Goal: Information Seeking & Learning: Find contact information

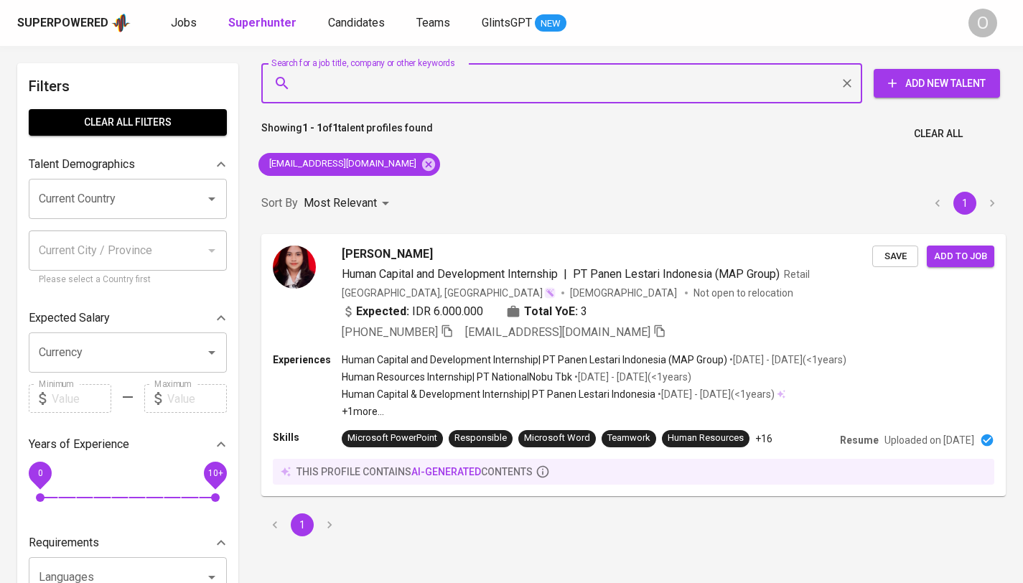
click at [391, 85] on input "Search for a job title, company or other keywords" at bounding box center [566, 83] width 538 height 27
paste input "[EMAIL_ADDRESS][DOMAIN_NAME]"
type input "[EMAIL_ADDRESS][DOMAIN_NAME]"
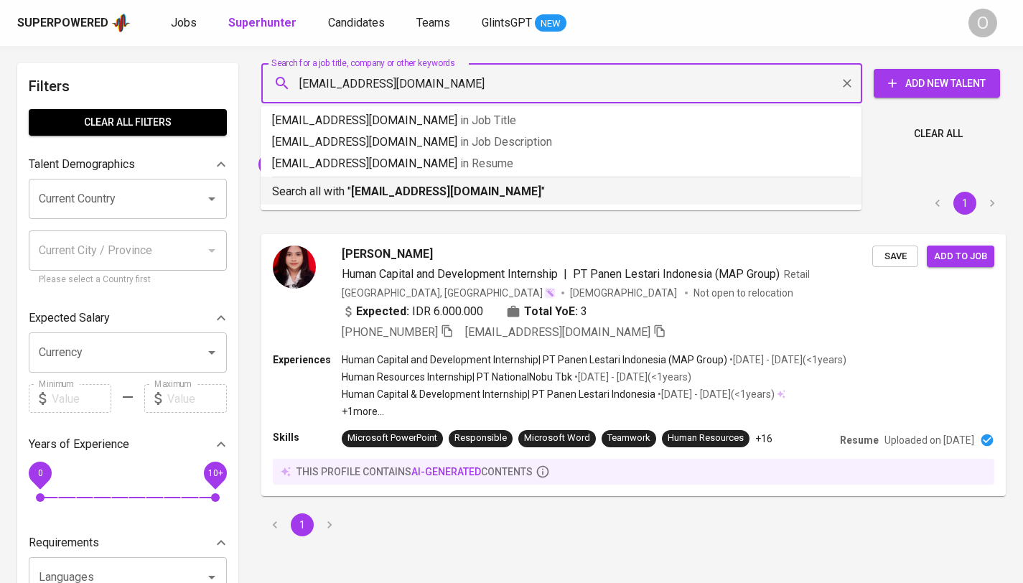
click at [359, 190] on b "enricaluvian12@gmail.com" at bounding box center [446, 192] width 190 height 14
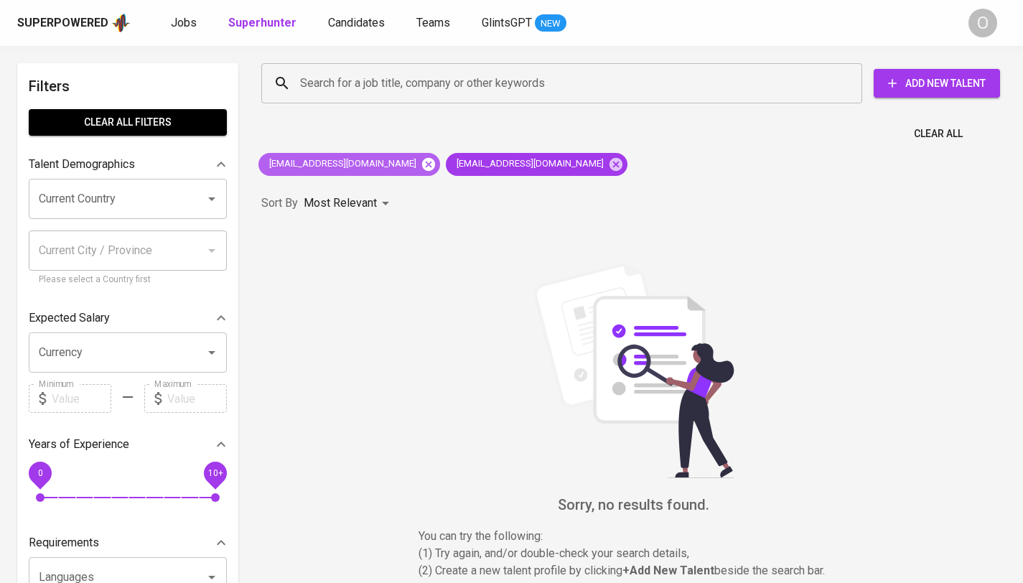
click at [422, 165] on icon at bounding box center [428, 163] width 13 height 13
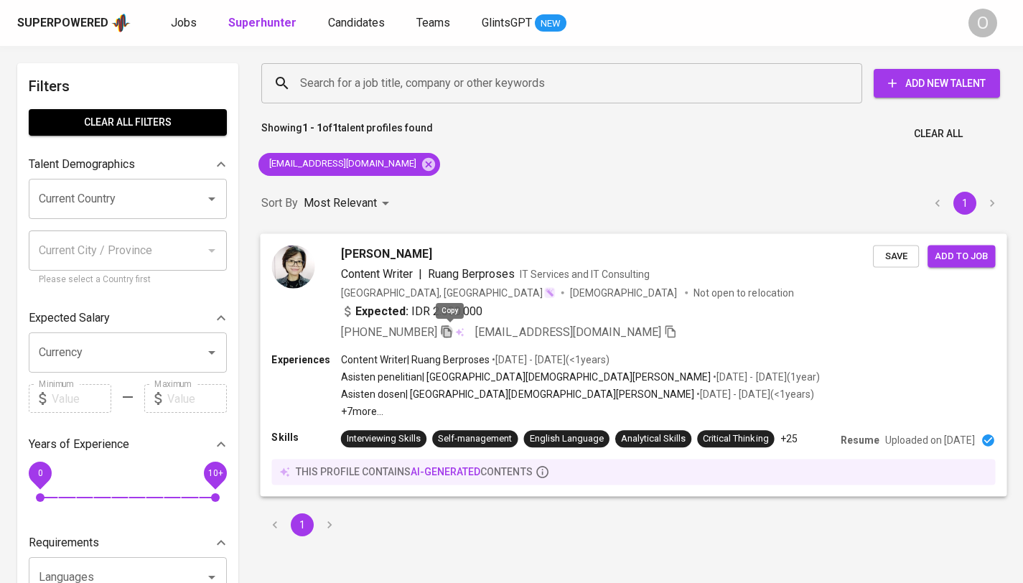
click at [449, 331] on icon "button" at bounding box center [446, 331] width 13 height 13
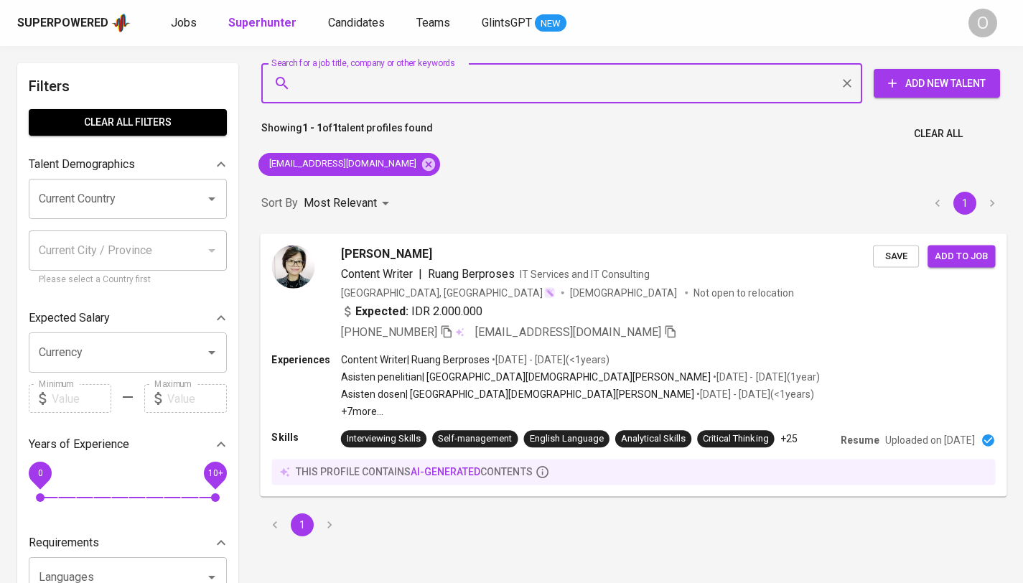
click at [417, 74] on input "Search for a job title, company or other keywords" at bounding box center [566, 83] width 538 height 27
paste input "liviapocindy@gmail.com"
type input "liviapocindy@gmail.com"
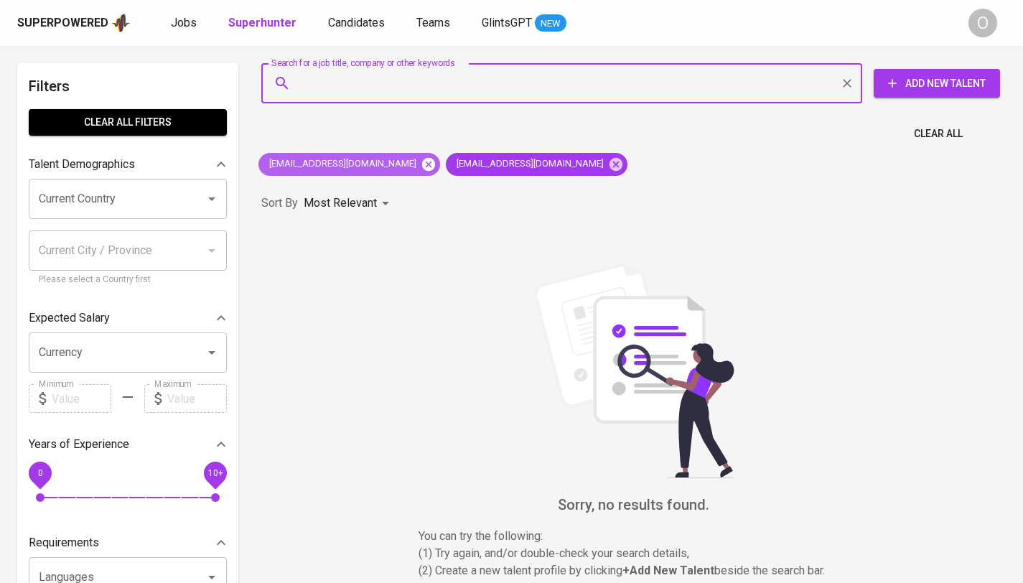
click at [422, 159] on icon at bounding box center [428, 163] width 13 height 13
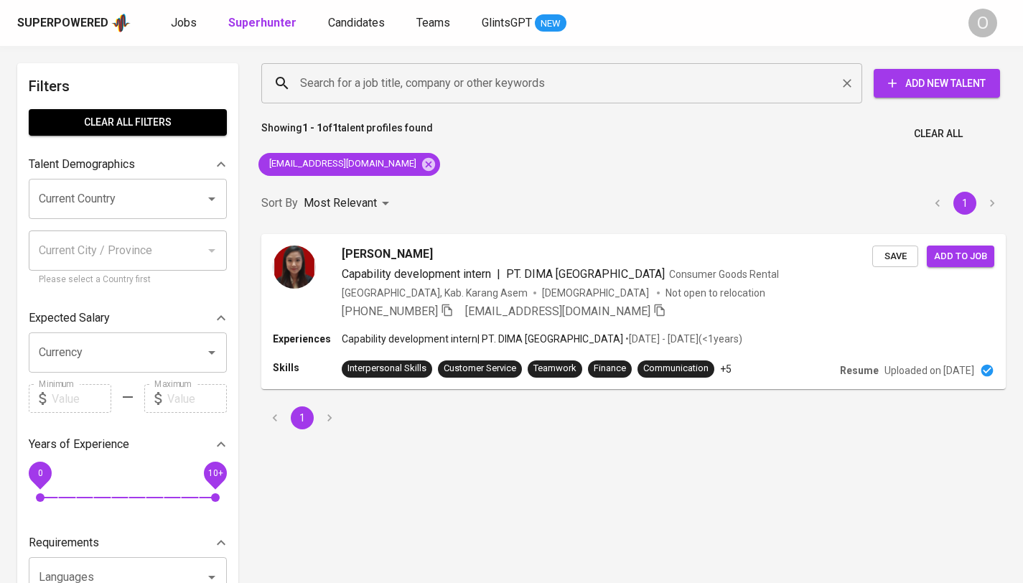
click at [353, 92] on input "Search for a job title, company or other keywords" at bounding box center [566, 83] width 538 height 27
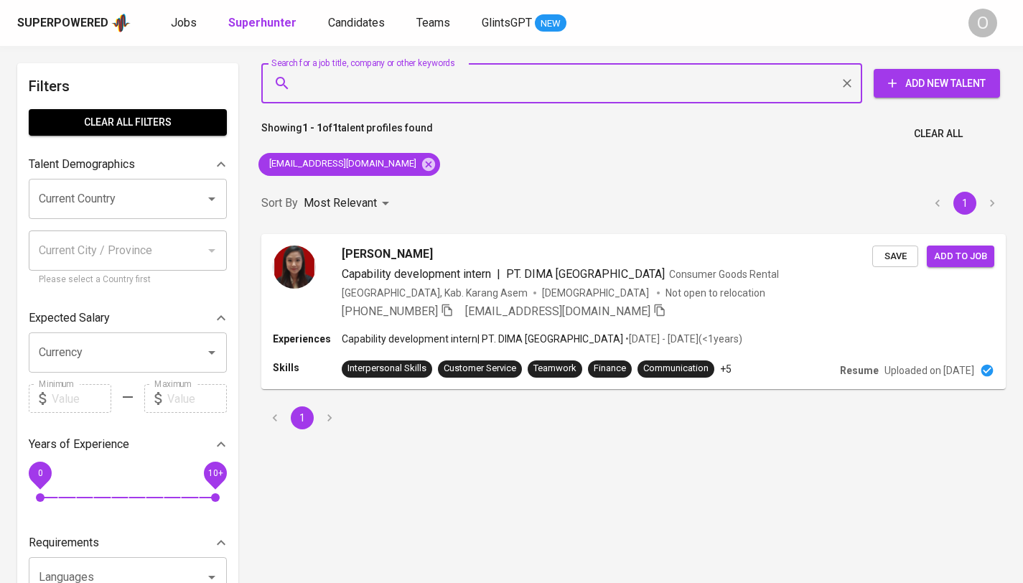
paste input "jiantvialy@rocketmail.com"
type input "jiantvialy@rocketmail.com"
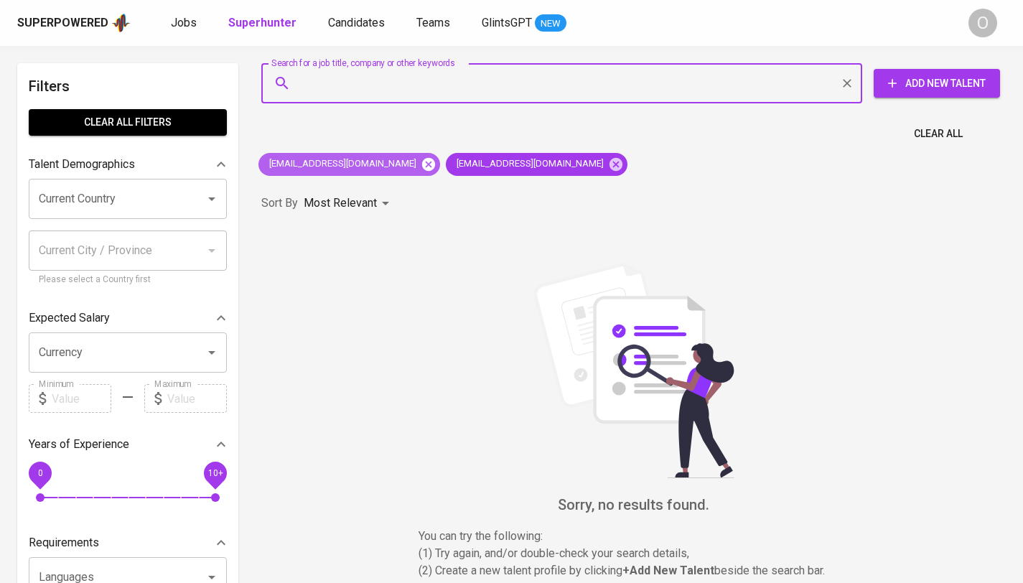
click at [421, 167] on icon at bounding box center [429, 165] width 16 height 16
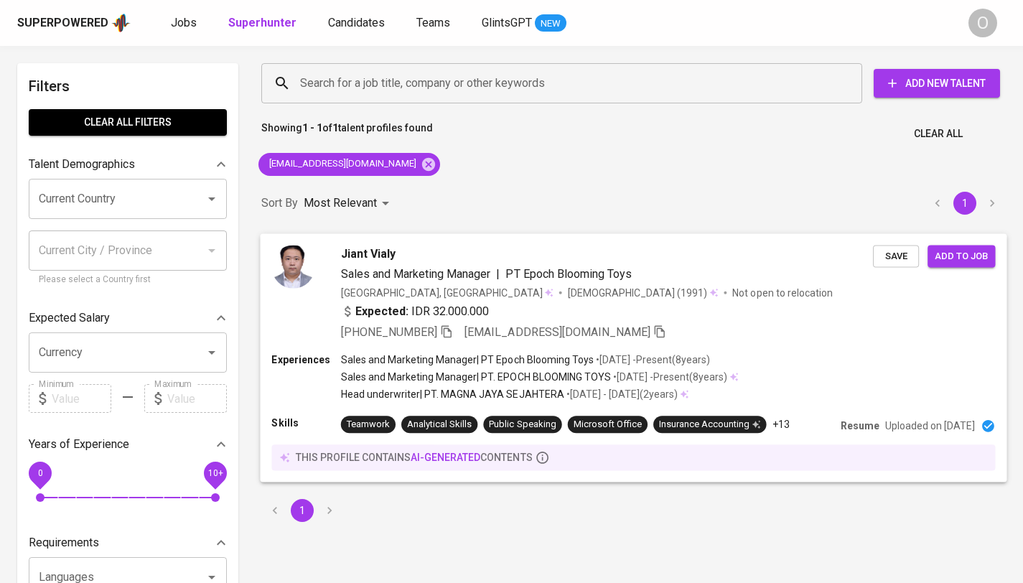
click at [442, 327] on span "+62 812-2040-1997" at bounding box center [397, 331] width 112 height 17
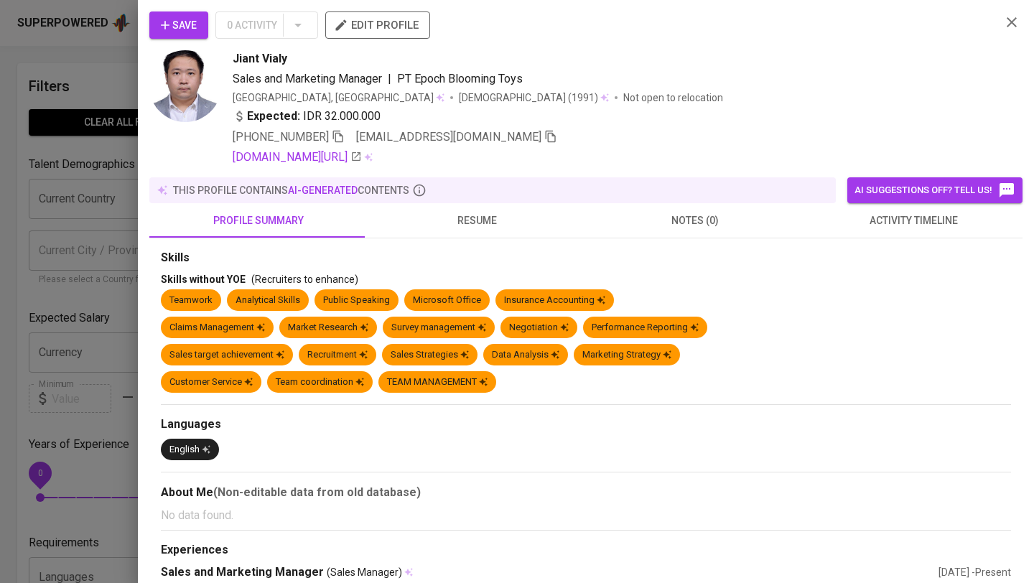
click at [340, 134] on icon "button" at bounding box center [338, 136] width 13 height 13
click at [342, 136] on icon "button" at bounding box center [338, 136] width 13 height 13
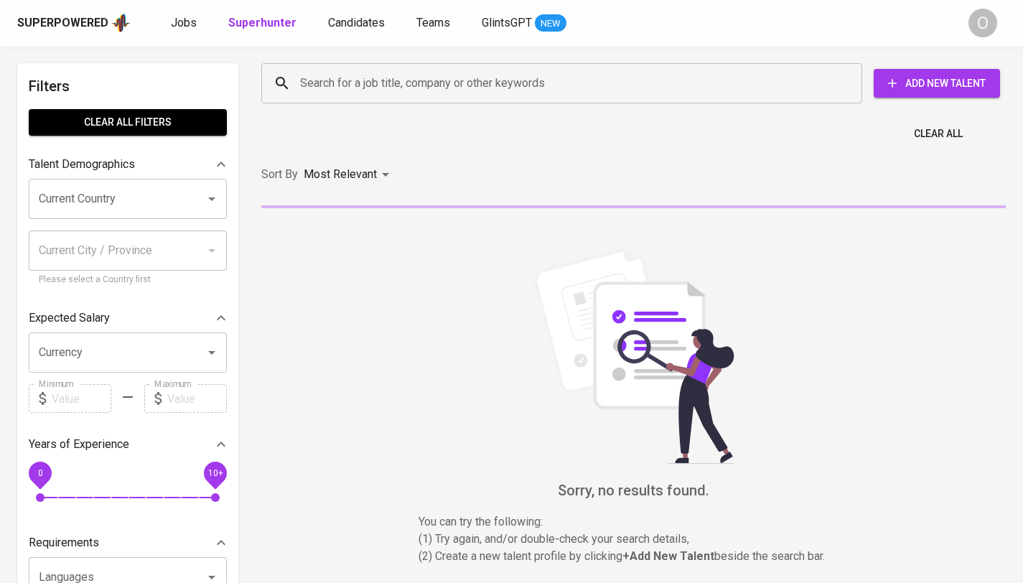
click at [508, 71] on input "Search for a job title, company or other keywords" at bounding box center [566, 83] width 538 height 27
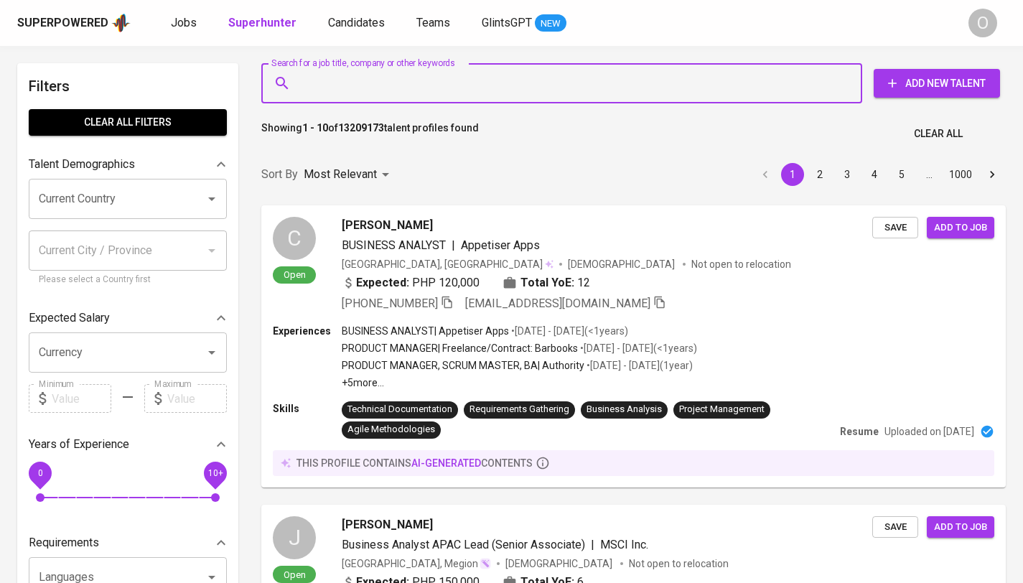
paste input "[EMAIL_ADDRESS][DOMAIN_NAME]"
type input "[EMAIL_ADDRESS][DOMAIN_NAME]"
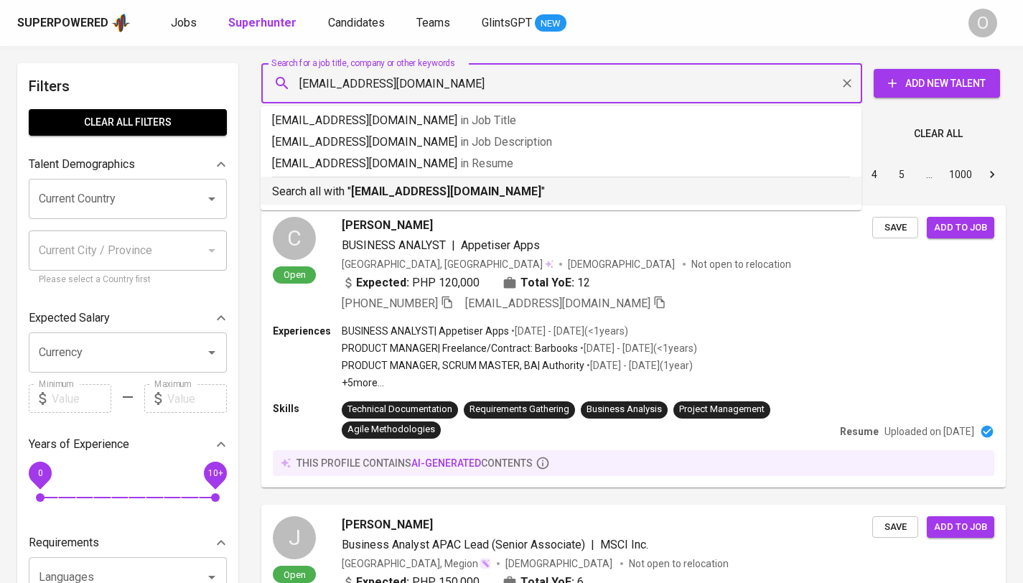
click at [343, 190] on p "Search all with " [EMAIL_ADDRESS][DOMAIN_NAME] "" at bounding box center [561, 191] width 578 height 17
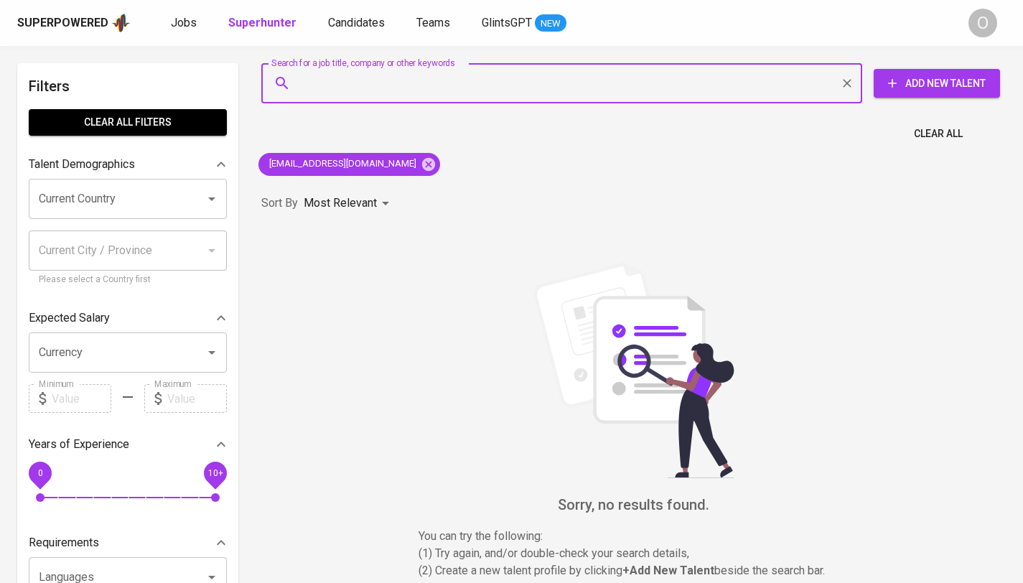
paste input "[EMAIL_ADDRESS][DOMAIN_NAME]"
type input "[EMAIL_ADDRESS][DOMAIN_NAME]"
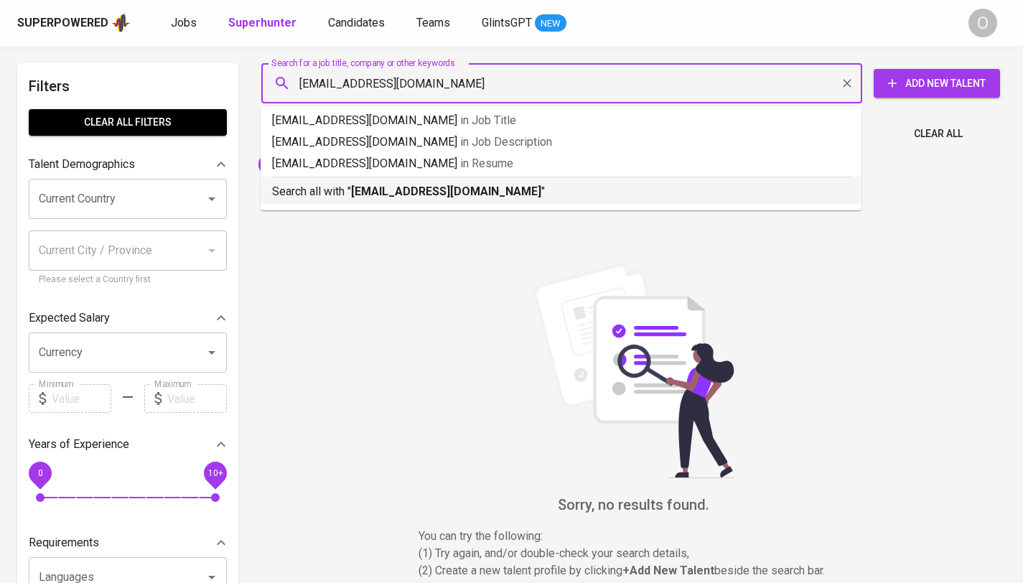
click at [457, 192] on b "[EMAIL_ADDRESS][DOMAIN_NAME]" at bounding box center [446, 192] width 190 height 14
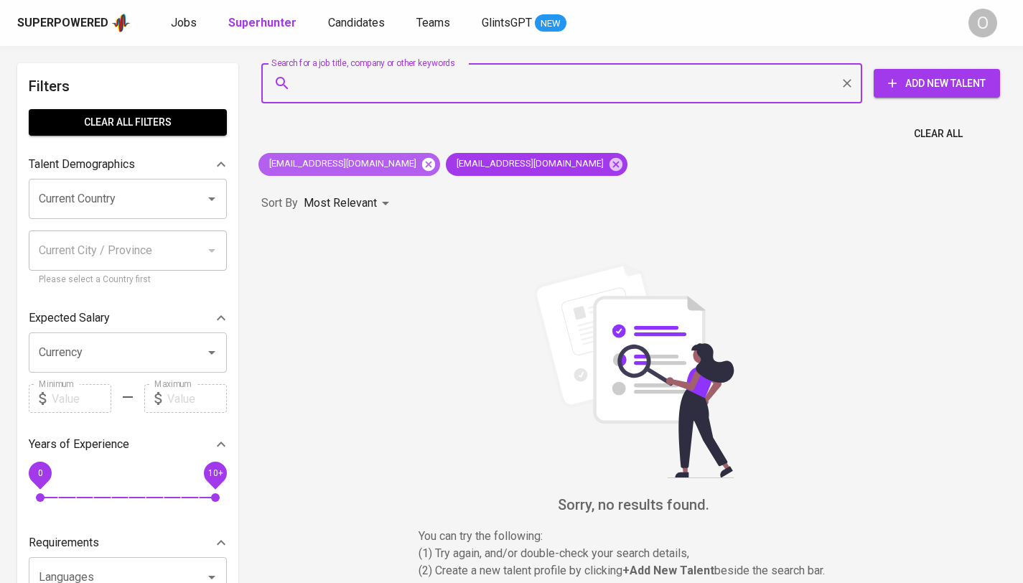
click at [422, 167] on icon at bounding box center [428, 163] width 13 height 13
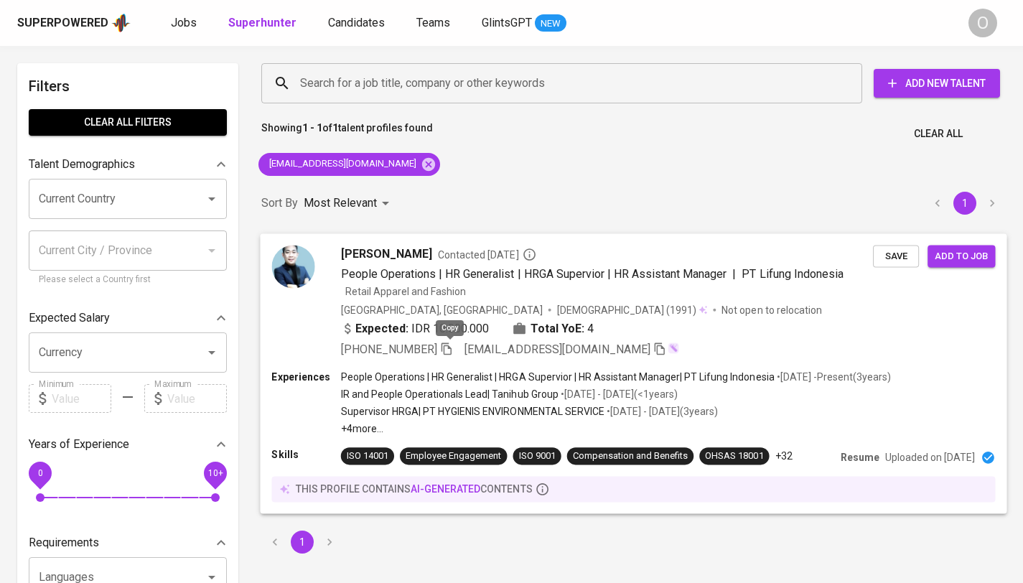
click at [451, 347] on icon "button" at bounding box center [446, 348] width 13 height 13
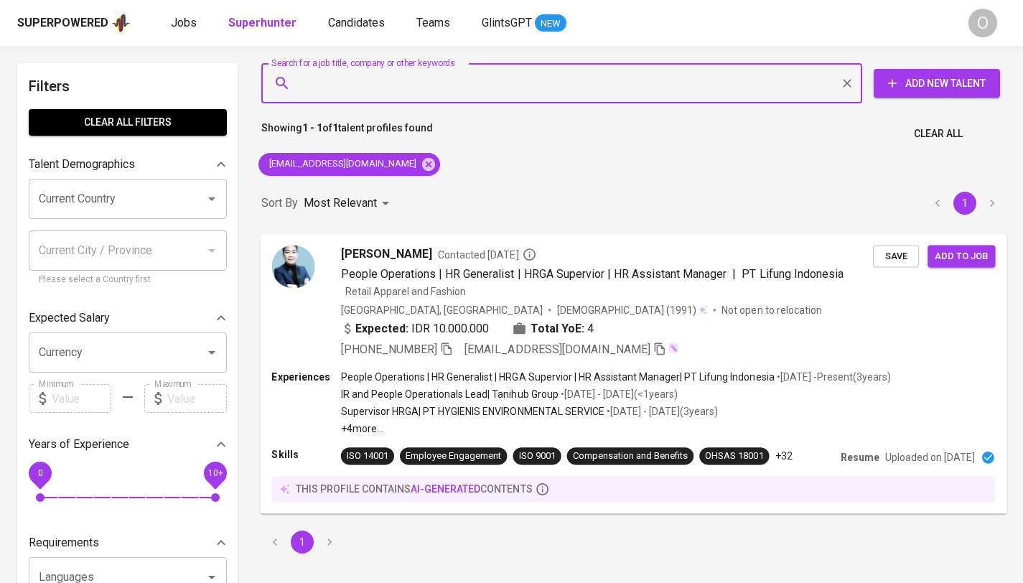
click at [481, 87] on input "Search for a job title, company or other keywords" at bounding box center [566, 83] width 538 height 27
paste input "[EMAIL_ADDRESS][DOMAIN_NAME]"
type input "[EMAIL_ADDRESS][DOMAIN_NAME]"
click at [421, 166] on icon at bounding box center [429, 165] width 16 height 16
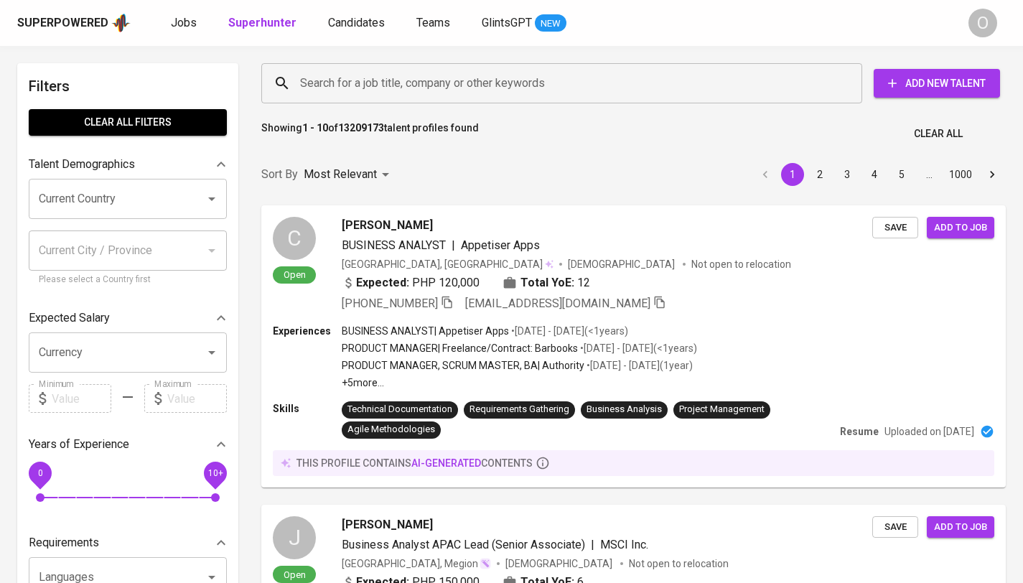
click at [399, 93] on input "Search for a job title, company or other keywords" at bounding box center [566, 83] width 538 height 27
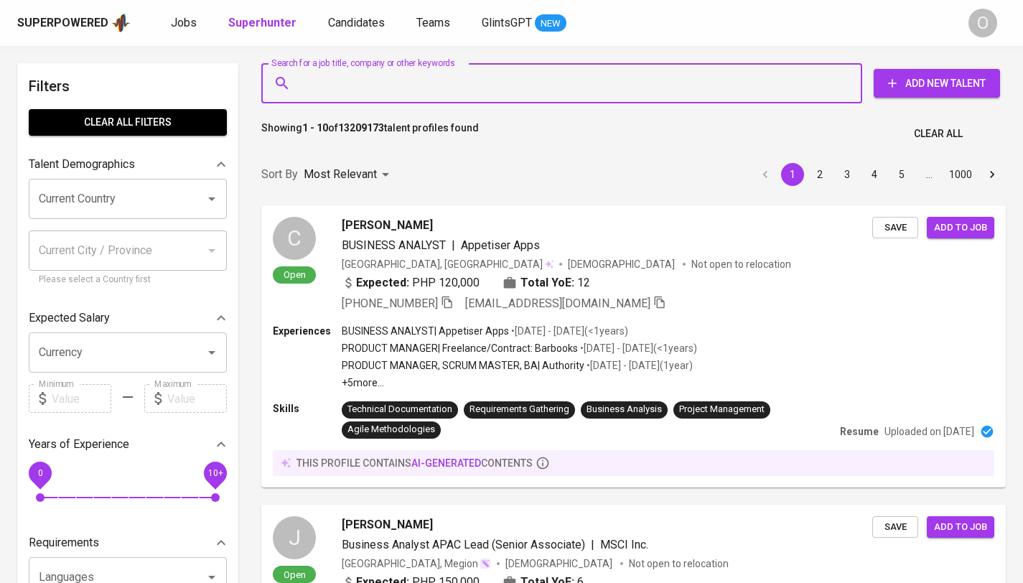
paste input "[EMAIL_ADDRESS][DOMAIN_NAME]"
type input "[EMAIL_ADDRESS][DOMAIN_NAME]"
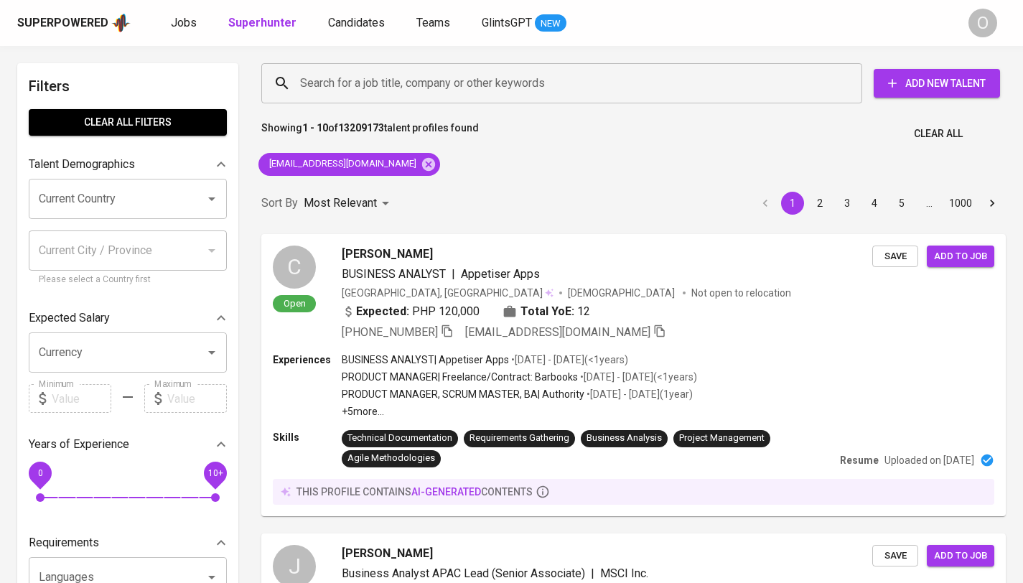
click at [429, 189] on div "Sort By Most Relevant MOST_RELEVANT 1 2 3 4 5 … 1000" at bounding box center [634, 204] width 762 height 44
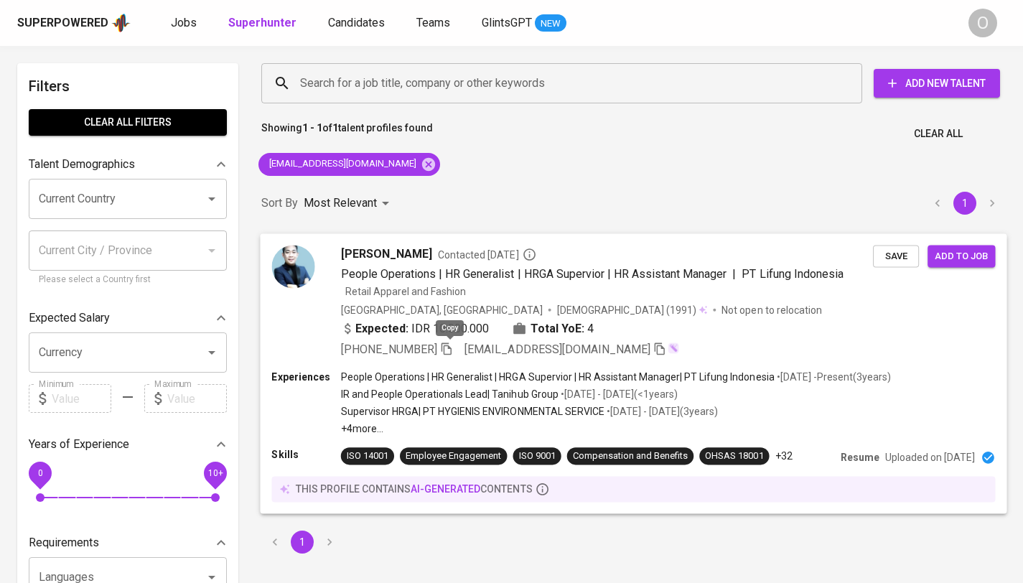
click at [447, 350] on icon "button" at bounding box center [446, 348] width 13 height 13
click at [328, 83] on input "Search for a job title, company or other keywords" at bounding box center [566, 83] width 538 height 27
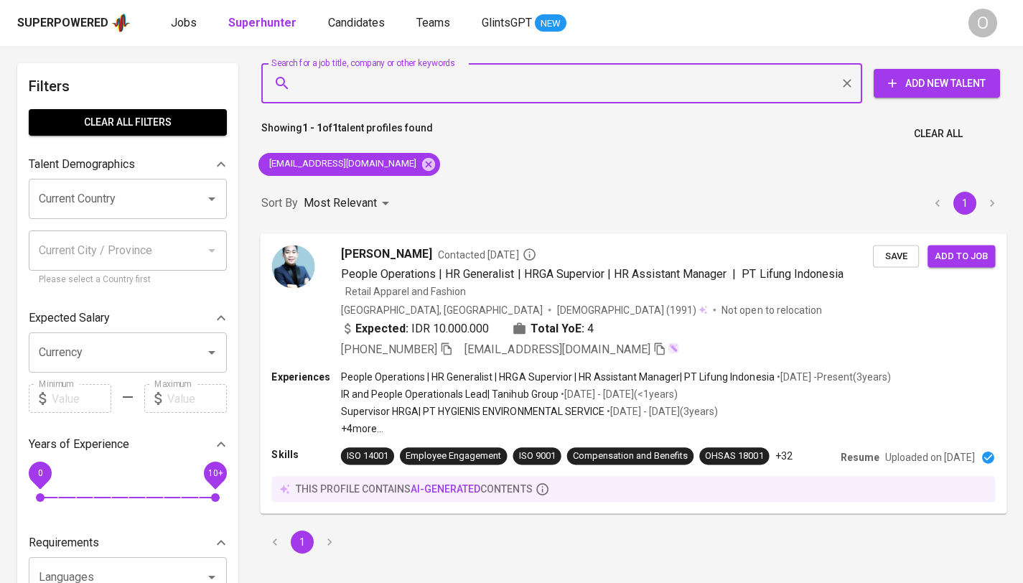
paste input "[EMAIL_ADDRESS][DOMAIN_NAME]"
type input "[EMAIL_ADDRESS][DOMAIN_NAME]"
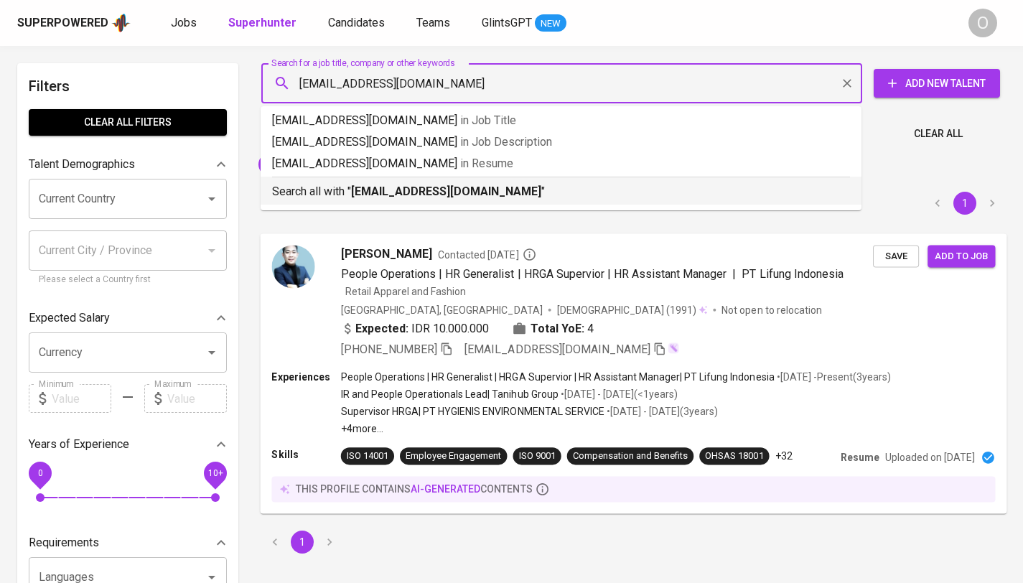
click at [387, 200] on li "Search all with " [EMAIL_ADDRESS][DOMAIN_NAME] "" at bounding box center [561, 191] width 601 height 28
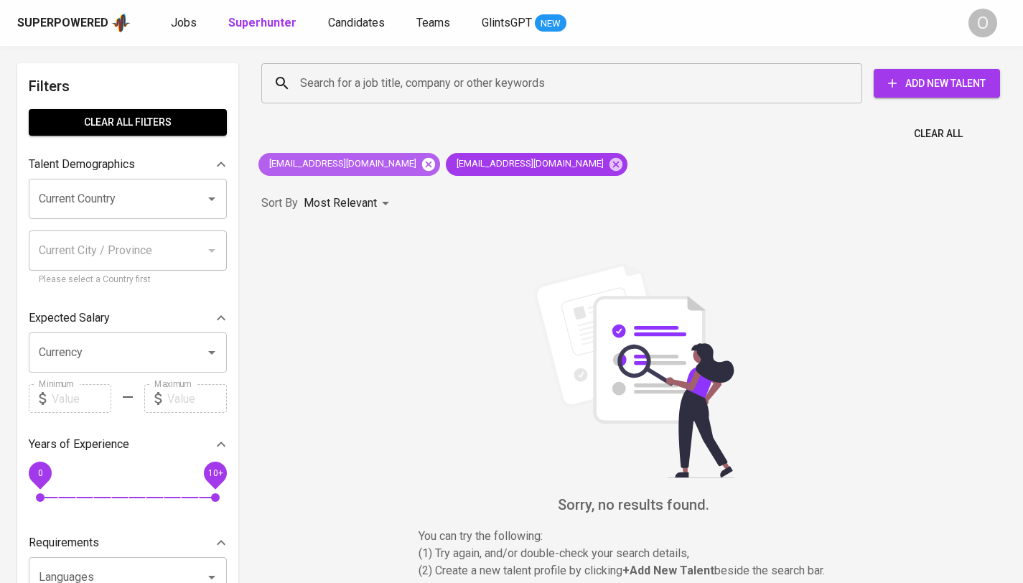
click at [422, 168] on icon at bounding box center [428, 163] width 13 height 13
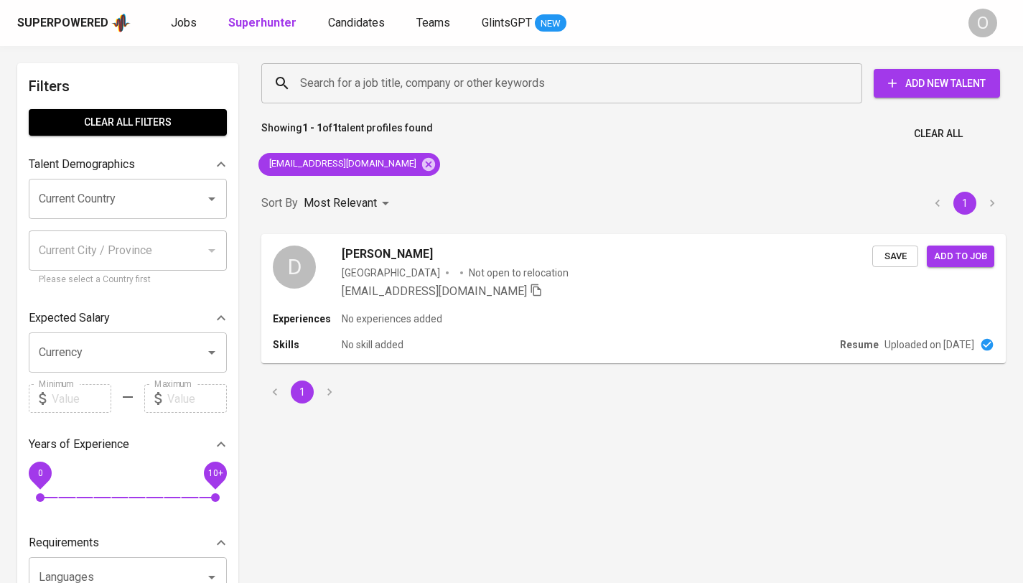
click at [355, 114] on div "Showing 1 - 1 of 1 talent profiles found Clear All" at bounding box center [634, 129] width 762 height 35
click at [358, 78] on input "Search for a job title, company or other keywords" at bounding box center [566, 83] width 538 height 27
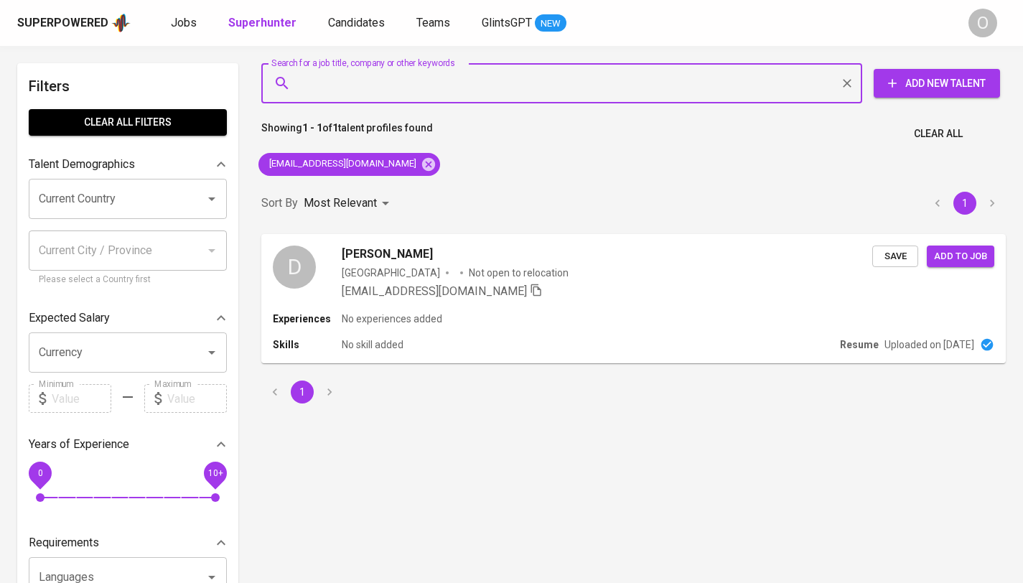
paste input "[EMAIL_ADDRESS][DOMAIN_NAME]"
type input "[EMAIL_ADDRESS][DOMAIN_NAME]"
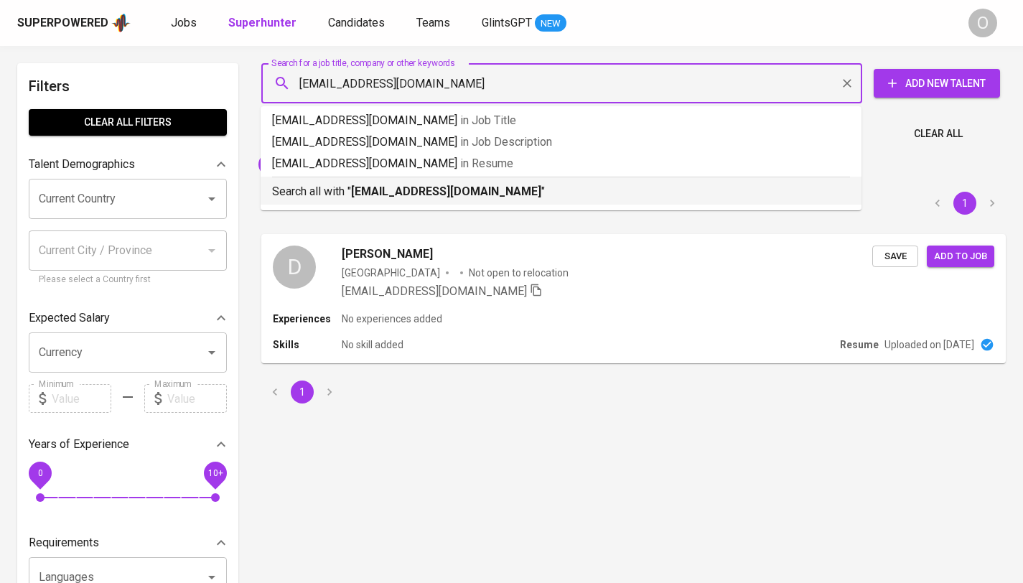
click at [351, 183] on p "Search all with " [EMAIL_ADDRESS][DOMAIN_NAME] "" at bounding box center [561, 191] width 578 height 17
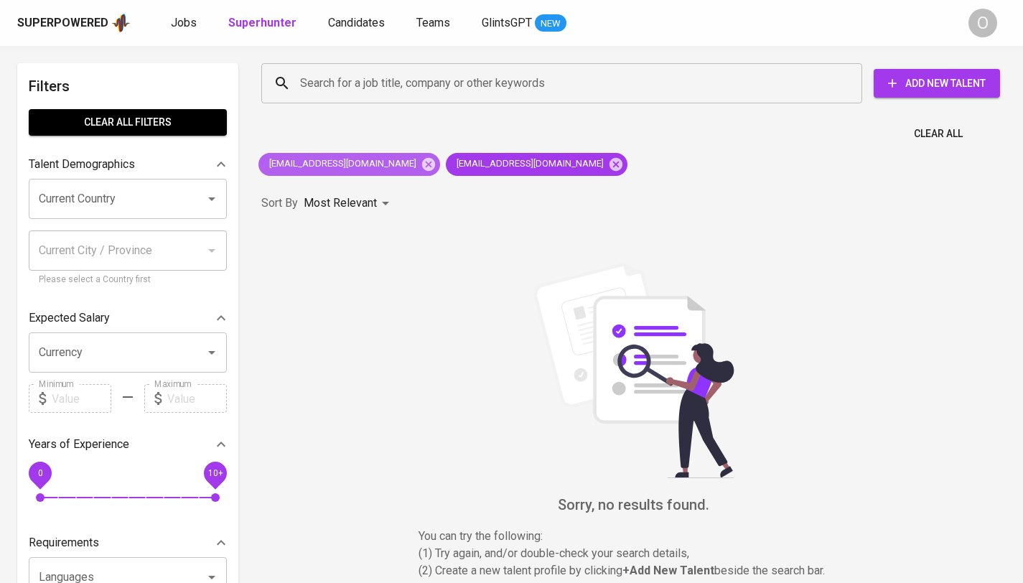
click at [414, 164] on div "[EMAIL_ADDRESS][DOMAIN_NAME]" at bounding box center [349, 164] width 182 height 23
click at [422, 164] on icon at bounding box center [428, 163] width 13 height 13
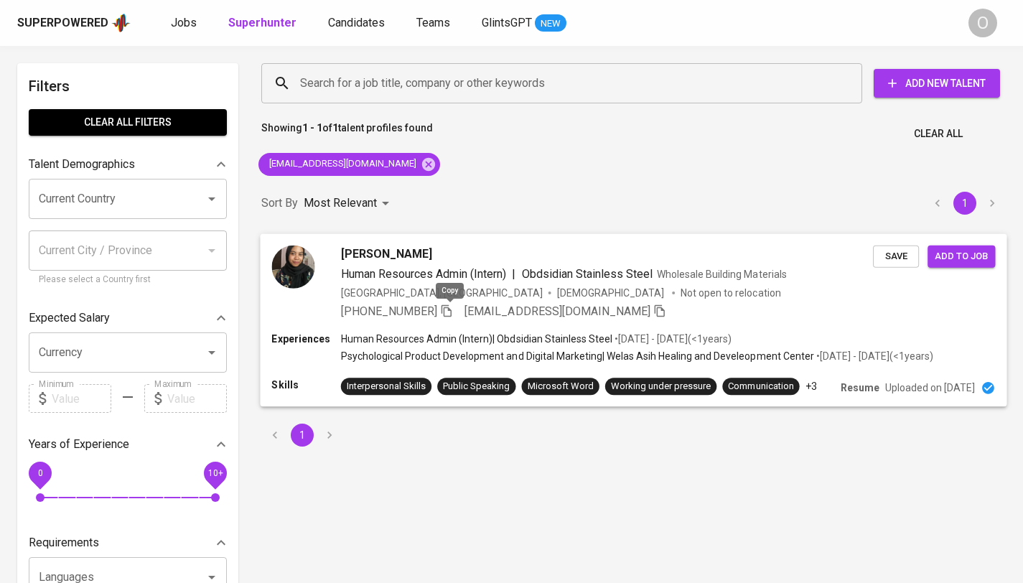
click at [445, 307] on icon "button" at bounding box center [447, 310] width 10 height 12
click at [326, 78] on input "Search for a job title, company or other keywords" at bounding box center [566, 83] width 538 height 27
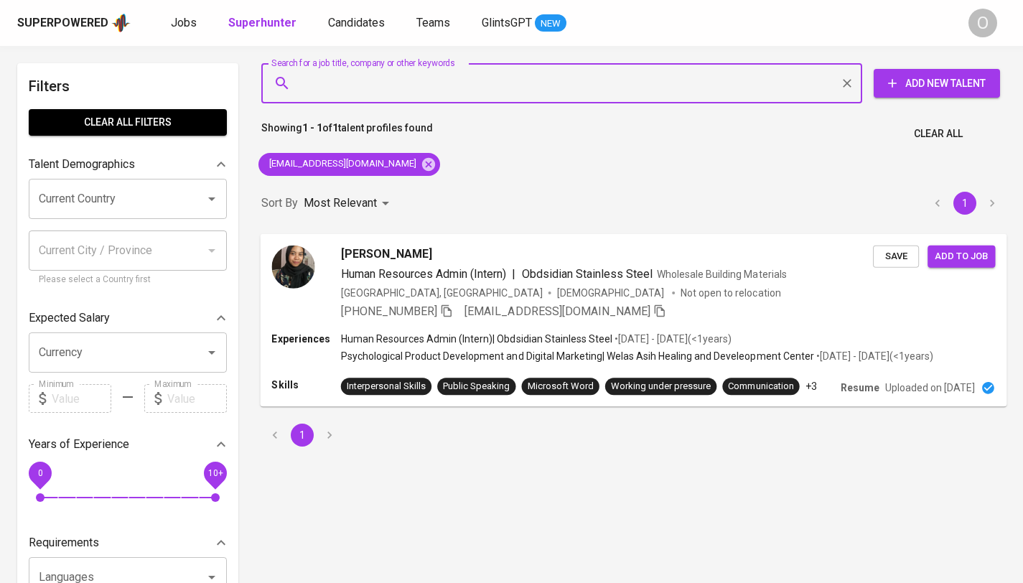
paste input "[EMAIL_ADDRESS][DOMAIN_NAME]"
type input "[EMAIL_ADDRESS][DOMAIN_NAME]"
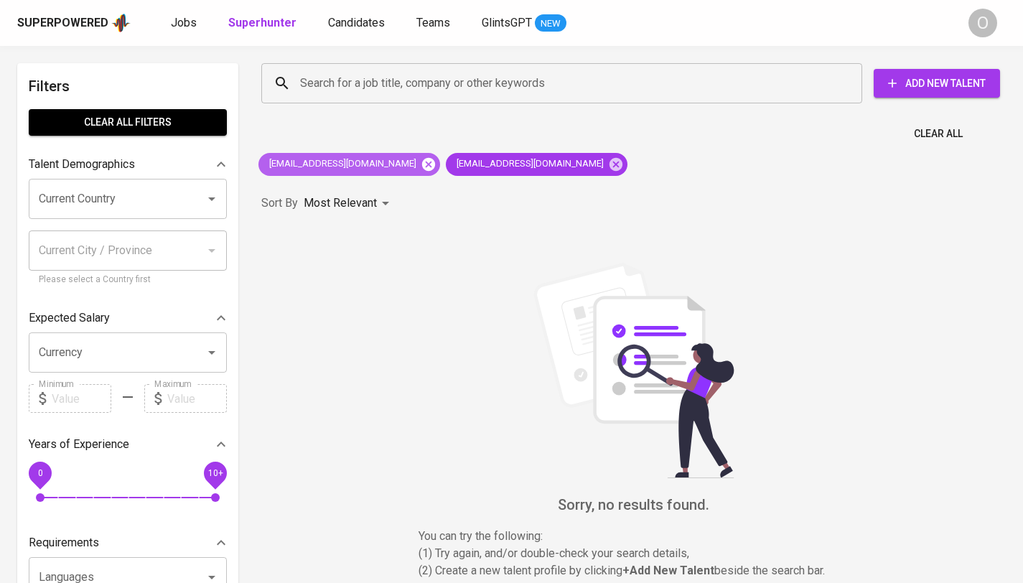
click at [422, 162] on icon at bounding box center [428, 163] width 13 height 13
click at [422, 164] on icon at bounding box center [428, 163] width 13 height 13
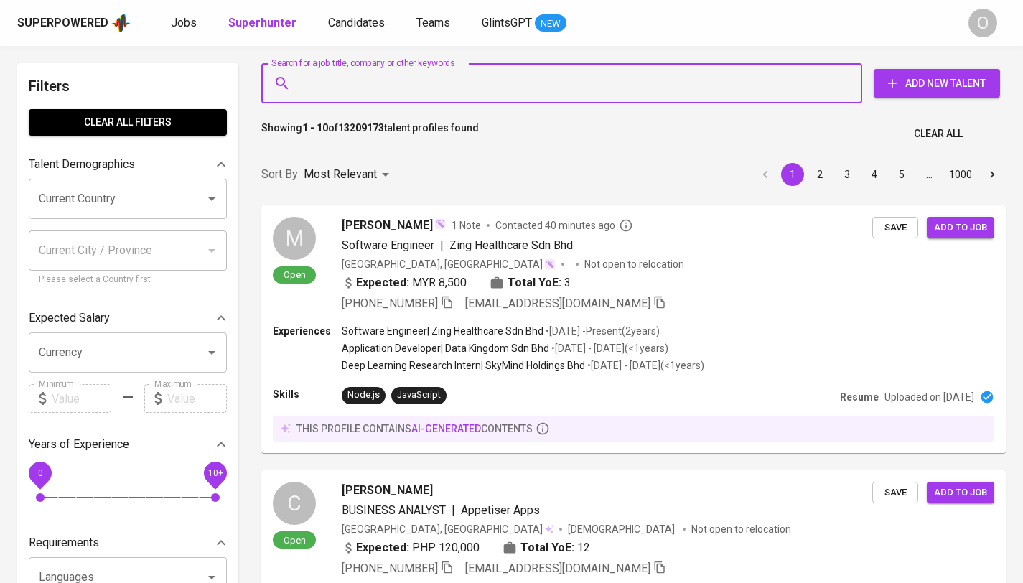
click at [385, 80] on input "Search for a job title, company or other keywords" at bounding box center [566, 83] width 538 height 27
paste input "Bernadi Utama"
type input "Bernadi Utama"
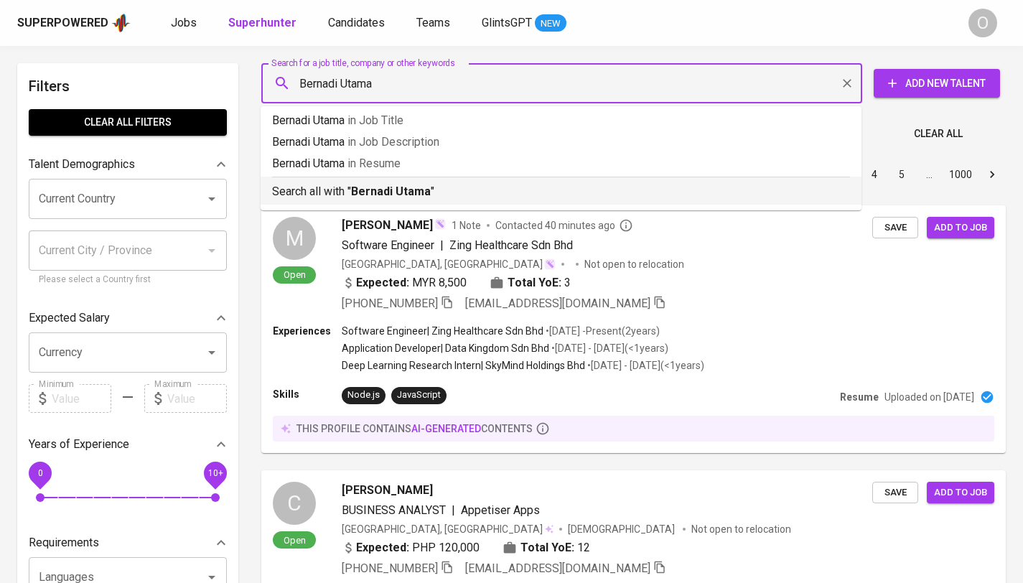
click at [366, 191] on b "Bernadi Utama" at bounding box center [391, 192] width 80 height 14
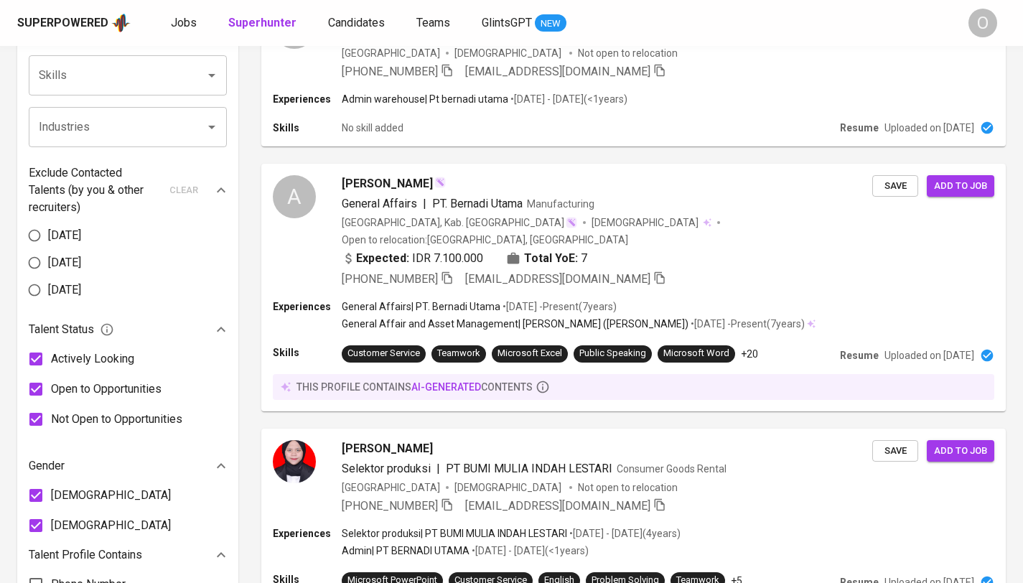
scroll to position [639, 0]
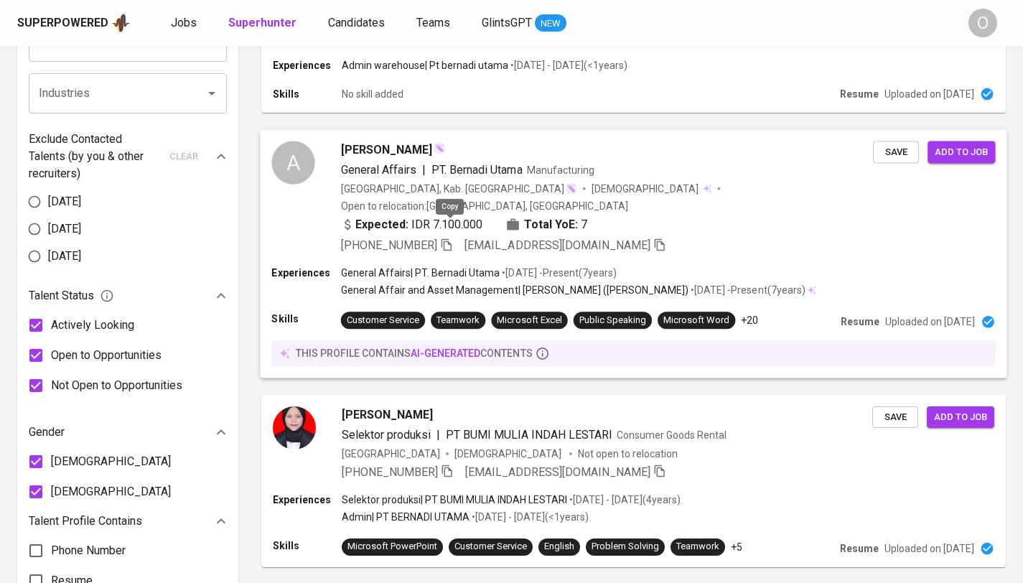
click at [453, 238] on icon "button" at bounding box center [446, 244] width 13 height 13
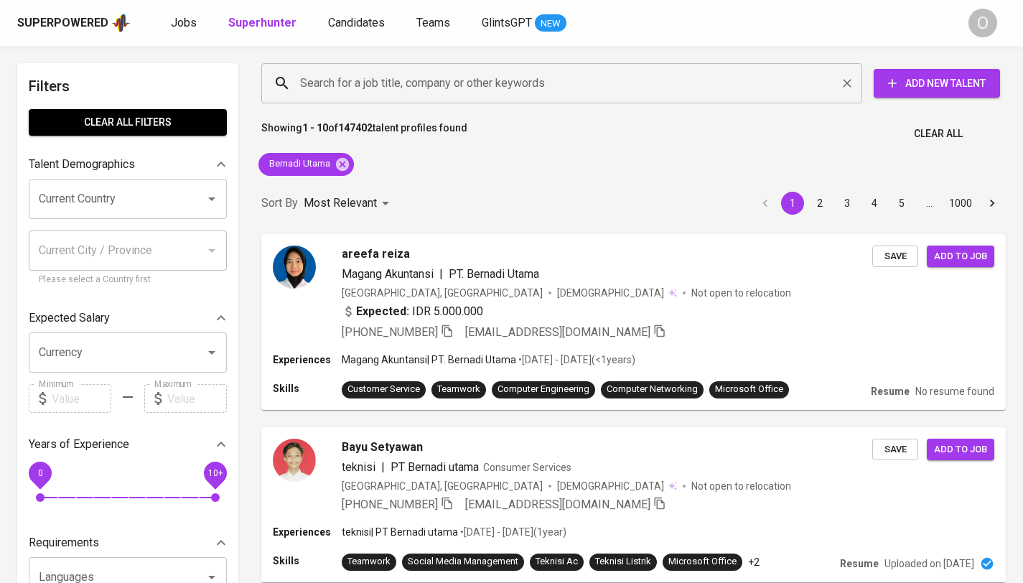
click at [384, 91] on input "Search for a job title, company or other keywords" at bounding box center [566, 83] width 538 height 27
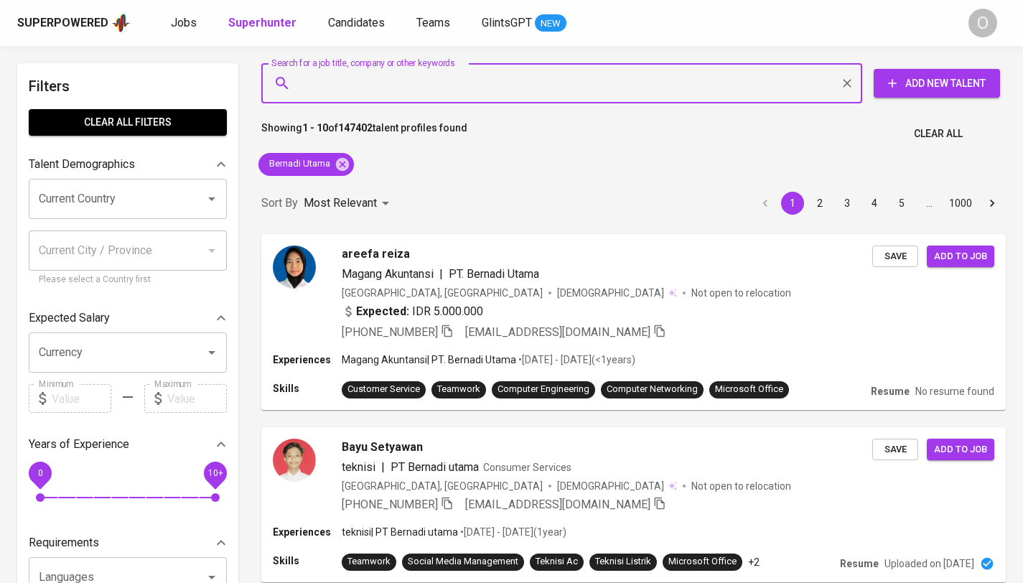
paste input "[PERSON_NAME], benar dengan team HR PT Bernadi Utama?"
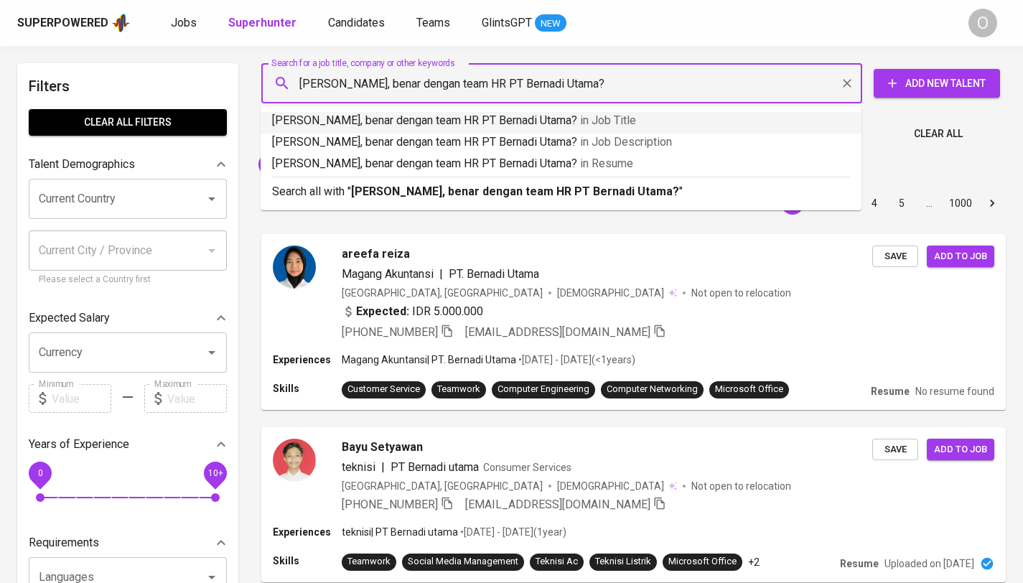
drag, startPoint x: 480, startPoint y: 83, endPoint x: 276, endPoint y: 74, distance: 204.1
click at [276, 74] on div "hallo siang, benar dengan team HR PT Bernadi Utama? Search for a job title, com…" at bounding box center [561, 83] width 601 height 40
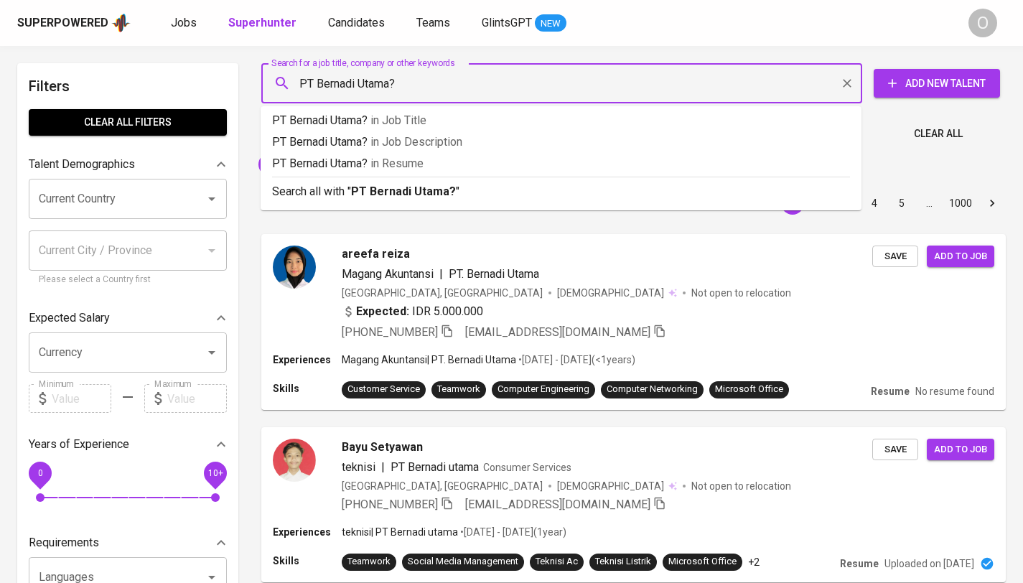
click at [406, 70] on input "PT Bernadi Utama?" at bounding box center [566, 83] width 538 height 27
click at [415, 78] on input "PT Bernadi Utama?" at bounding box center [566, 83] width 538 height 27
type input "PT Bernadi Utama"
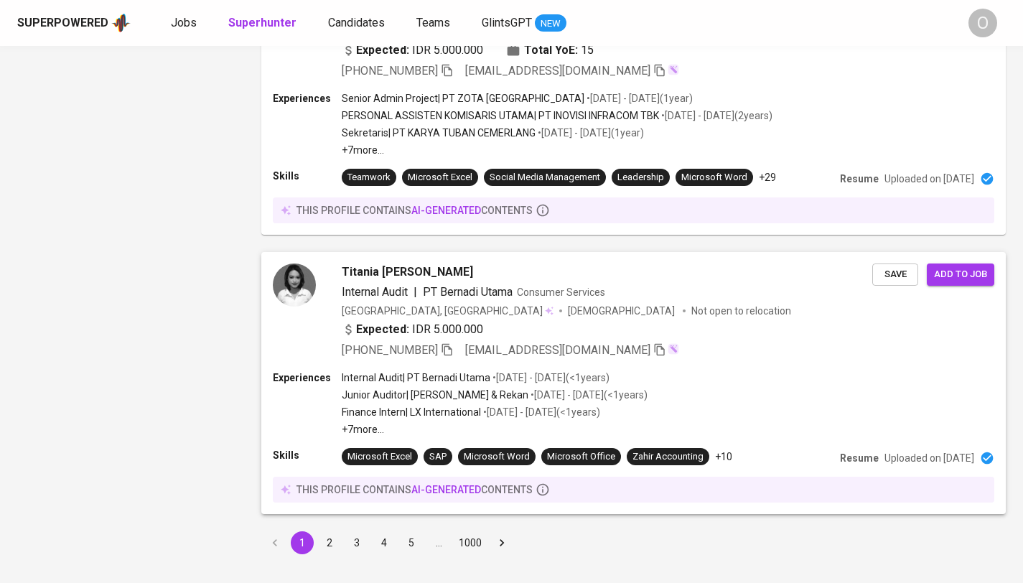
scroll to position [2031, 0]
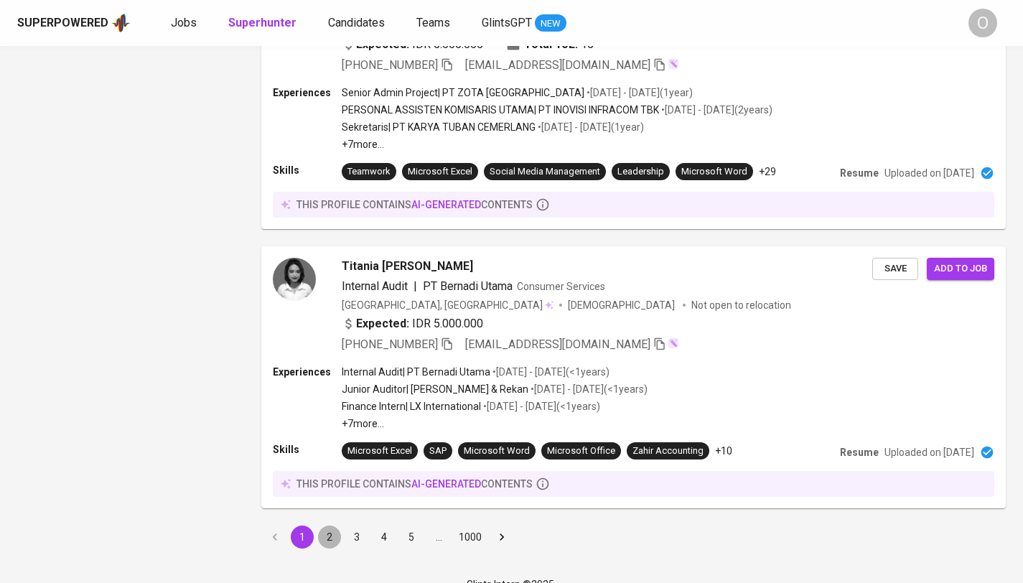
click at [322, 526] on button "2" at bounding box center [329, 537] width 23 height 23
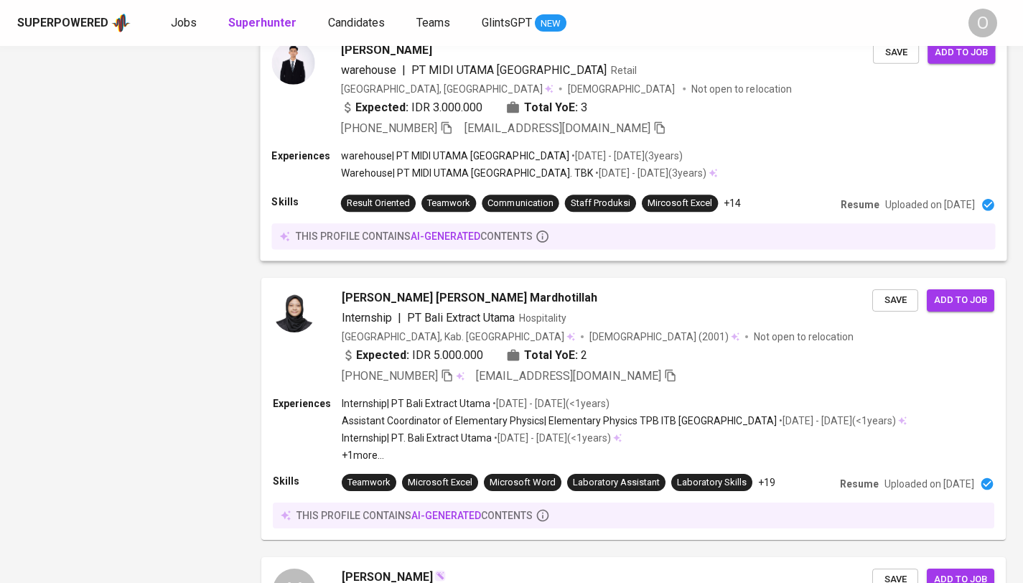
scroll to position [1538, 0]
